Goal: Ask a question

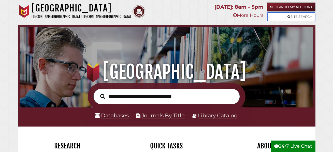
click at [295, 17] on link "Site Search" at bounding box center [291, 16] width 48 height 9
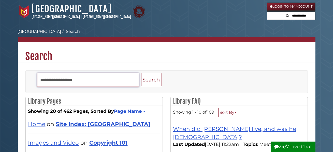
click at [72, 80] on input "Search" at bounding box center [88, 80] width 102 height 14
type input "**********"
click at [141, 73] on button "Search" at bounding box center [151, 79] width 21 height 13
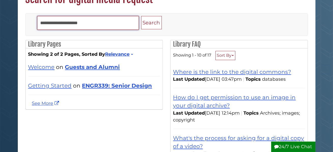
scroll to position [61, 0]
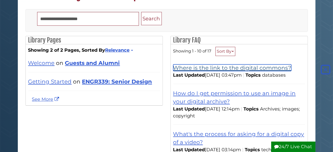
click at [184, 68] on link "Where is the link to the digital commons?" at bounding box center [232, 67] width 118 height 7
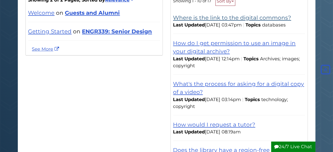
scroll to position [113, 0]
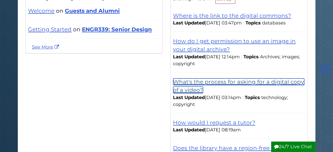
click at [260, 82] on link "What's the process for asking for a digital copy of a video?" at bounding box center [238, 85] width 131 height 15
